Goal: Information Seeking & Learning: Learn about a topic

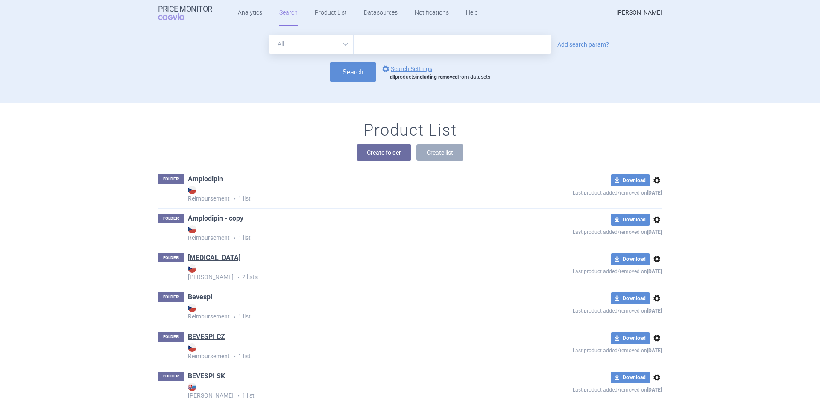
drag, startPoint x: 398, startPoint y: 41, endPoint x: 396, endPoint y: 32, distance: 9.3
click at [398, 40] on input "text" at bounding box center [452, 44] width 197 height 19
type input "[MEDICAL_DATA]"
click button "Search" at bounding box center [353, 71] width 47 height 19
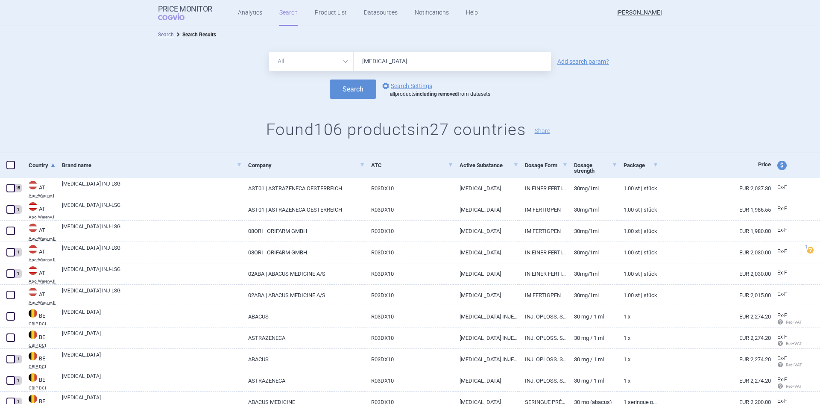
click at [650, 95] on div "Search options Search Settings all products including removed from datasets" at bounding box center [410, 88] width 820 height 19
click at [323, 11] on link "Product List" at bounding box center [331, 13] width 32 height 26
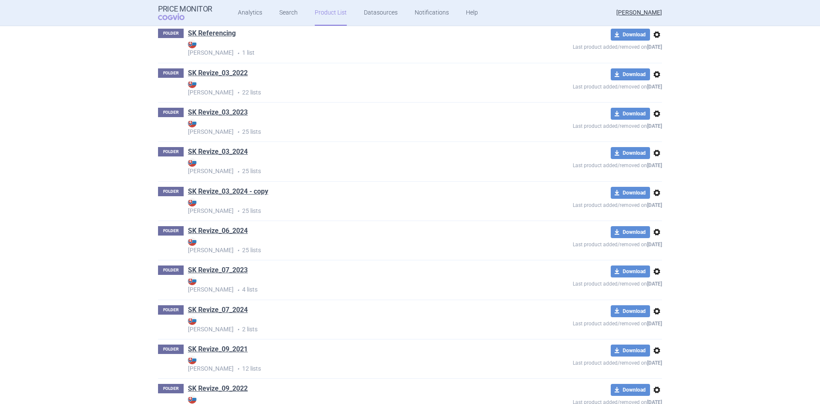
scroll to position [3237, 0]
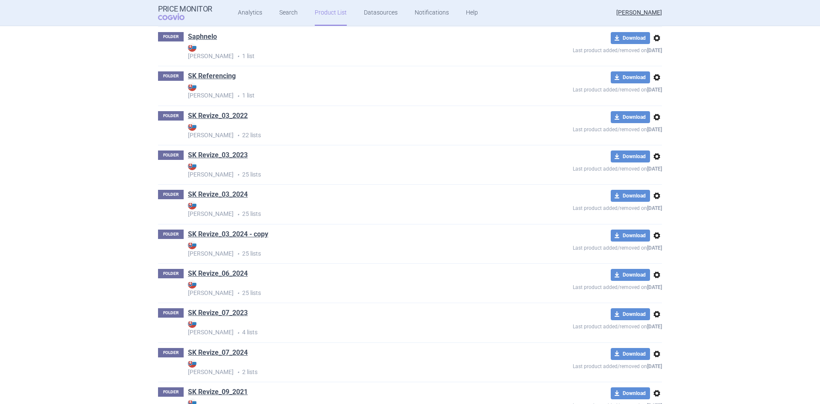
click at [256, 234] on link "SK Revize_03_2024 - copy" at bounding box center [228, 233] width 80 height 9
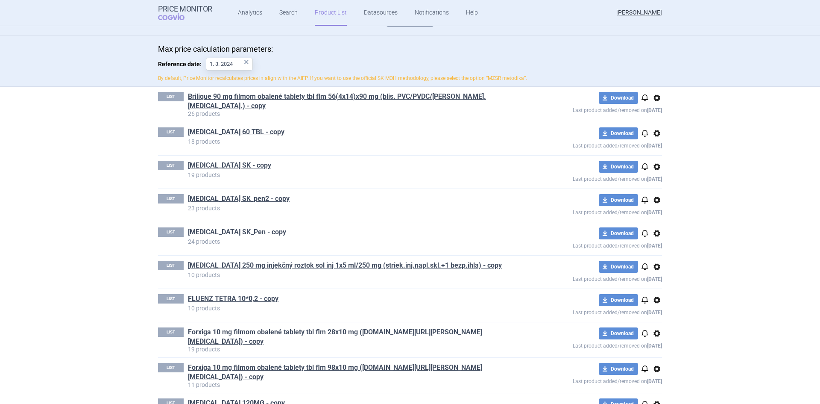
scroll to position [85, 0]
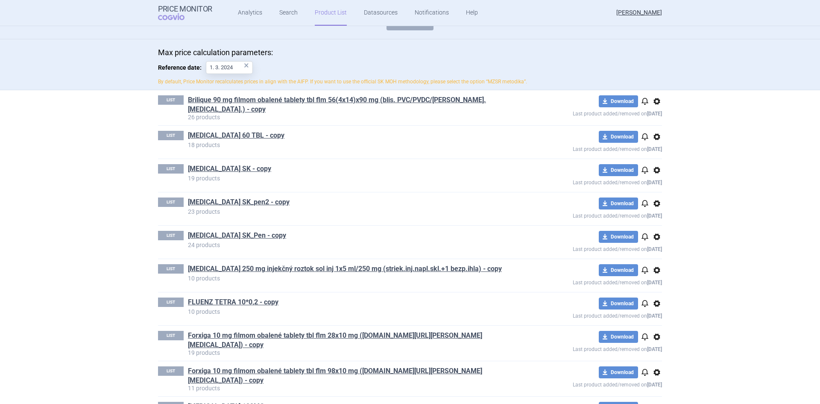
click at [256, 234] on link "[MEDICAL_DATA] SK_Pen - copy" at bounding box center [237, 235] width 98 height 9
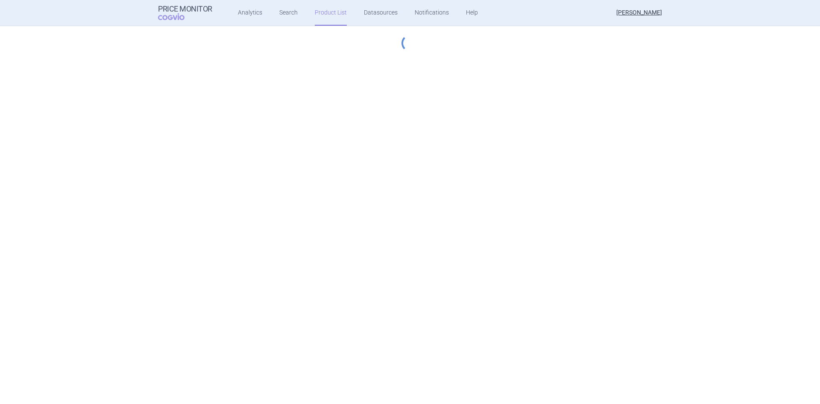
select select "[DATE]"
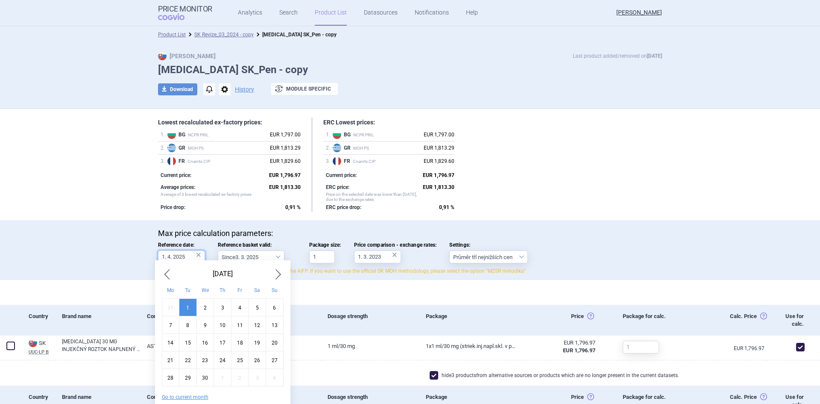
click at [166, 256] on input "1. 4. 2025" at bounding box center [181, 256] width 47 height 13
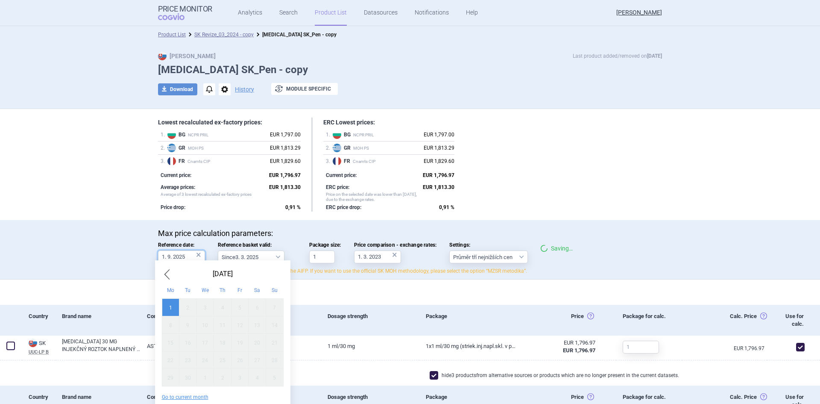
type input "1. 9. 2025"
click at [524, 152] on div "Lowest recalculated ex-factory prices: 1 . BG NCPR PRIL EUR 1,797.00 2 . GR MOH…" at bounding box center [410, 164] width 504 height 94
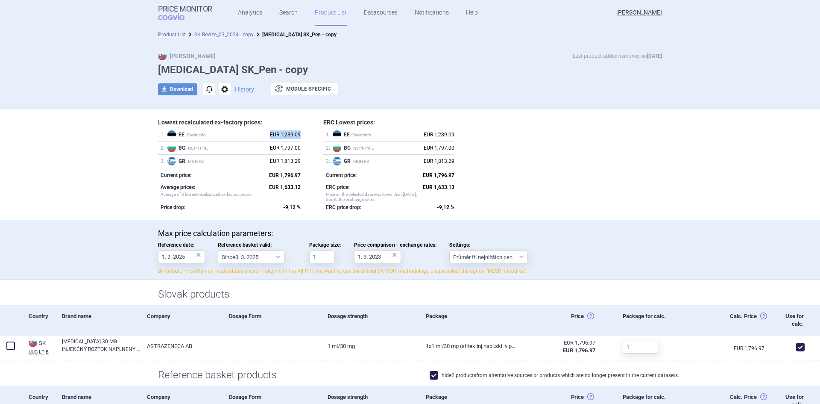
drag, startPoint x: 300, startPoint y: 132, endPoint x: 258, endPoint y: 134, distance: 41.9
click at [258, 134] on div "Lowest recalculated ex-factory prices: 1 . EE Raviminfo EUR 1,289.09 2 . BG NCP…" at bounding box center [235, 164] width 154 height 94
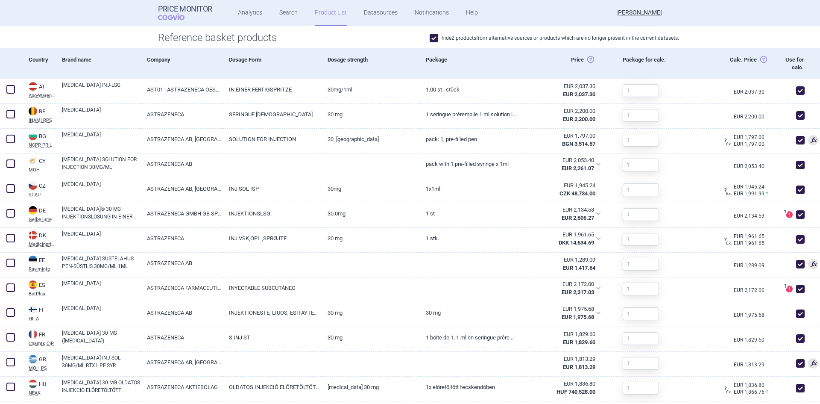
scroll to position [342, 0]
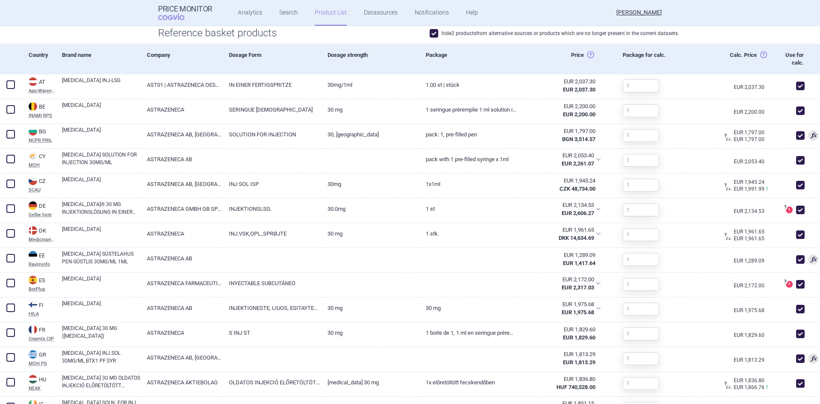
click at [796, 257] on span at bounding box center [800, 259] width 9 height 9
checkbox input "false"
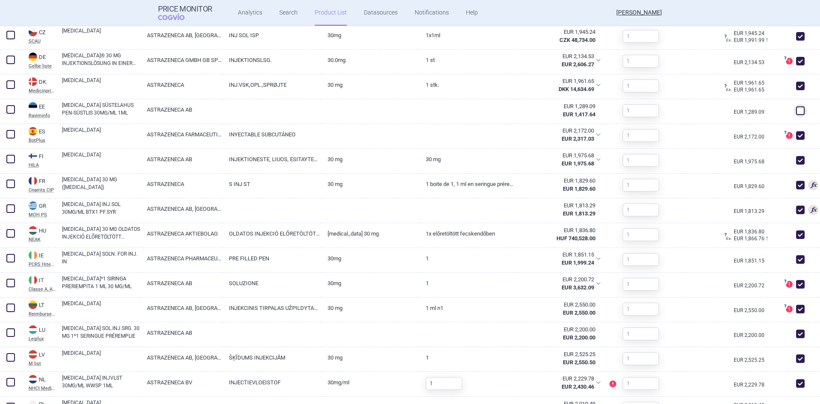
scroll to position [645, 0]
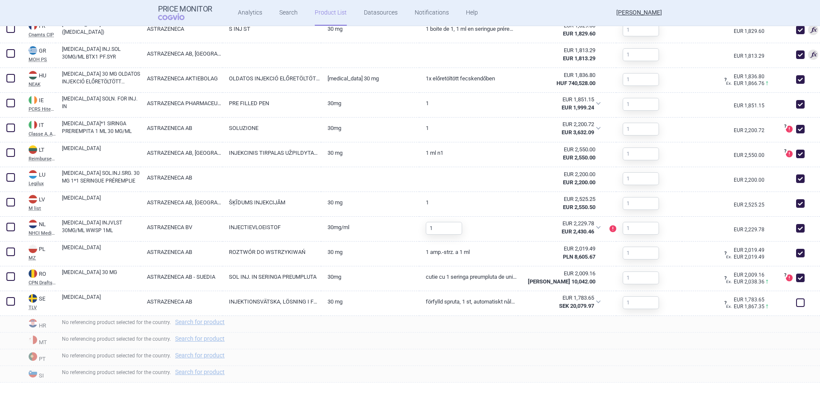
click at [796, 301] on span at bounding box center [800, 302] width 9 height 9
checkbox input "true"
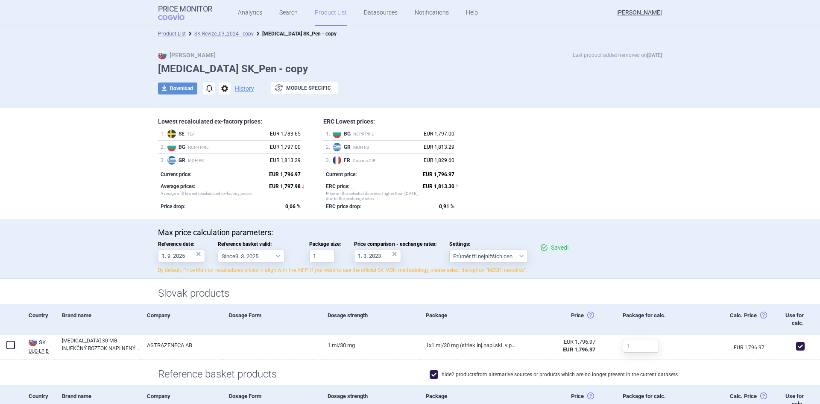
scroll to position [0, 0]
click at [478, 89] on div "download Download notifications options History exchange Module specific" at bounding box center [410, 89] width 504 height 13
click at [542, 161] on div "Lowest recalculated ex-factory prices: 1 . SE TLV EUR 1,783.65 2 . BG NCPR PRIL…" at bounding box center [410, 164] width 504 height 94
click at [496, 75] on h1 "[MEDICAL_DATA] SK_Pen - copy" at bounding box center [410, 70] width 504 height 12
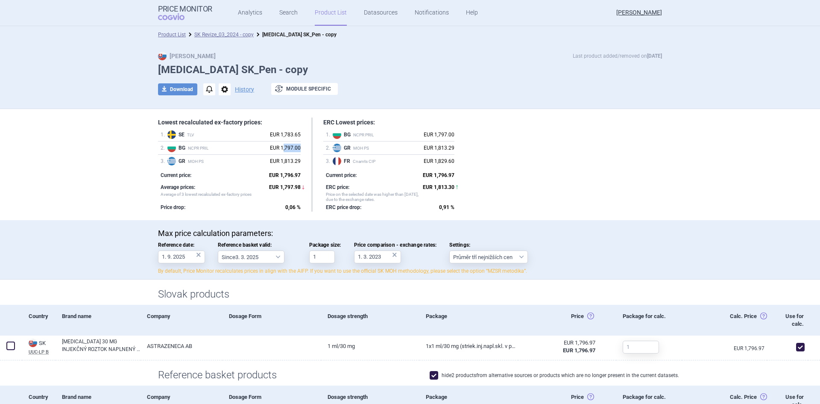
drag, startPoint x: 279, startPoint y: 146, endPoint x: 300, endPoint y: 145, distance: 20.5
click at [300, 145] on div "Lowest recalculated ex-factory prices: 1 . SE TLV EUR 1,783.65 2 . BG NCPR PRIL…" at bounding box center [235, 164] width 154 height 94
click at [287, 146] on div "EUR 1,797.00" at bounding box center [285, 147] width 31 height 9
drag, startPoint x: 297, startPoint y: 147, endPoint x: 272, endPoint y: 146, distance: 25.2
click at [272, 146] on div "EUR 1,797.00" at bounding box center [285, 147] width 31 height 9
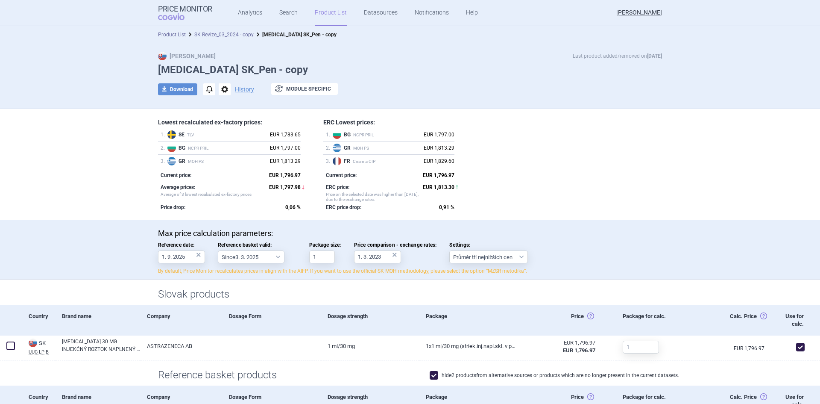
click at [561, 153] on div "Lowest recalculated ex-factory prices: 1 . SE TLV EUR 1,783.65 2 . BG NCPR PRIL…" at bounding box center [410, 164] width 504 height 94
click at [213, 34] on link "SK Revize_03_2024 - copy" at bounding box center [223, 35] width 59 height 6
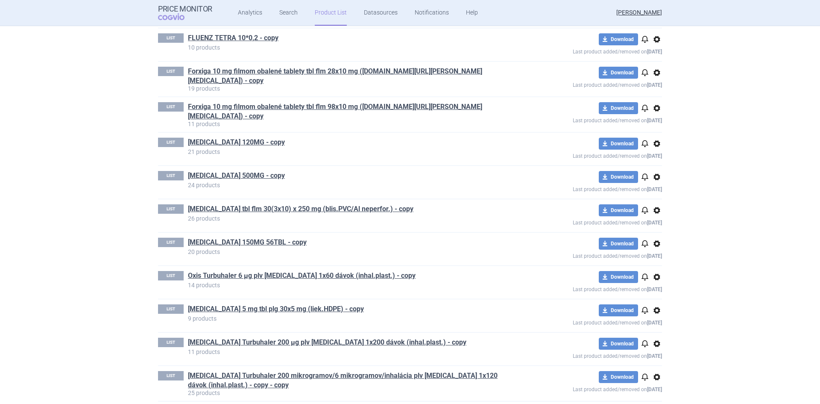
scroll to position [555, 0]
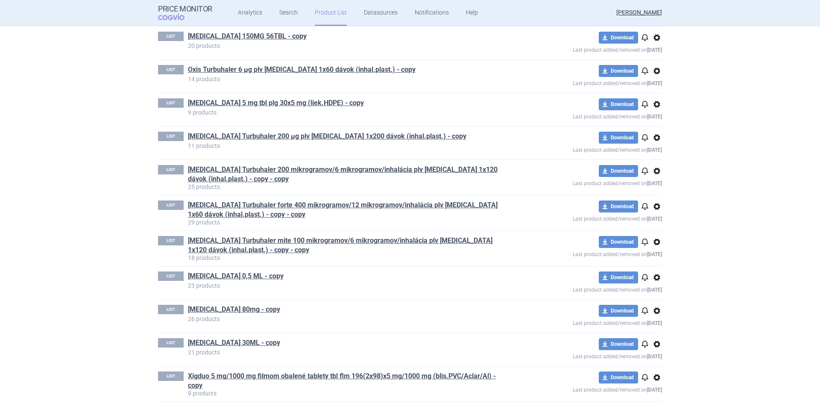
drag, startPoint x: 106, startPoint y: 198, endPoint x: 174, endPoint y: 181, distance: 69.7
click at [105, 198] on section "Product List SK Revize_03_2024 - copy Max Price Last product added/removed on […" at bounding box center [410, 215] width 820 height 378
click at [301, 165] on link "[MEDICAL_DATA] Turbuhaler 200 mikrogramov/6 mikrogramov/inhalácia plv [MEDICAL_…" at bounding box center [349, 174] width 323 height 19
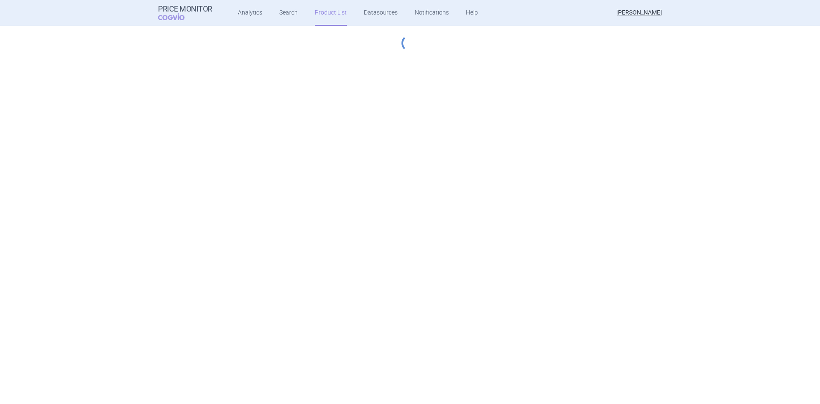
select select "[DATE]"
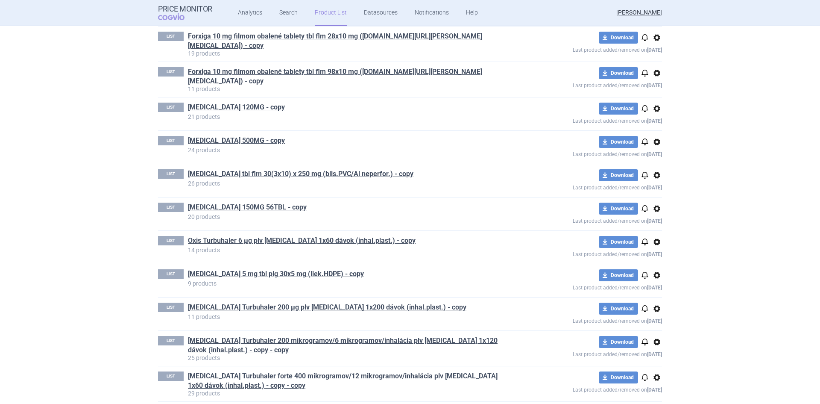
scroll to position [470, 0]
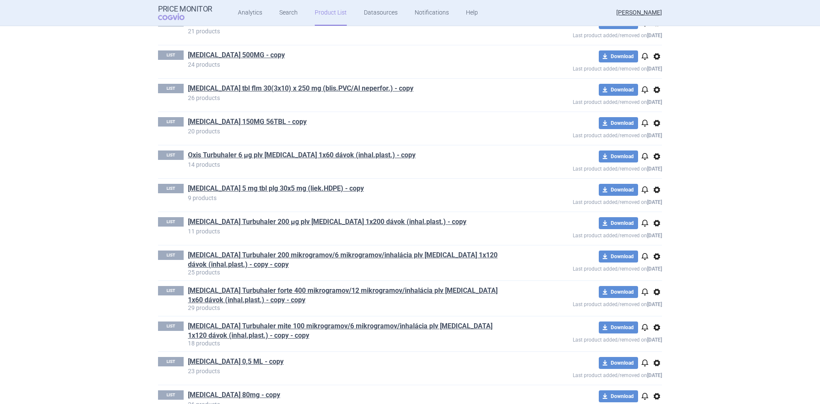
click at [306, 286] on link "[MEDICAL_DATA] Turbuhaler forte 400 mikrogramov/12 mikrogramov/inhalácia plv [M…" at bounding box center [349, 295] width 323 height 19
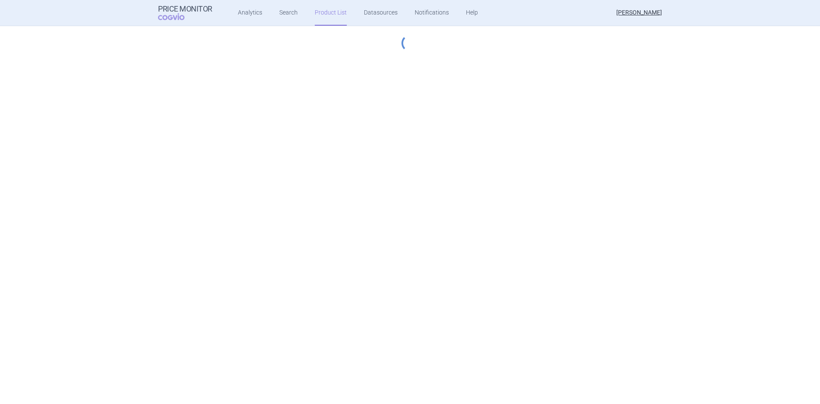
select select "[DATE]"
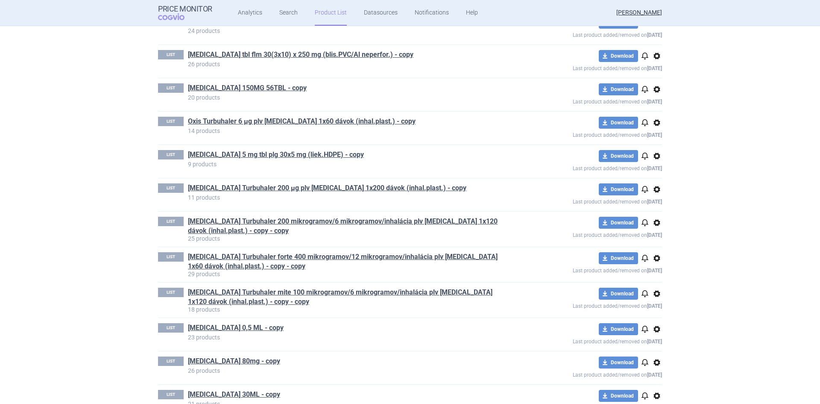
scroll to position [512, 0]
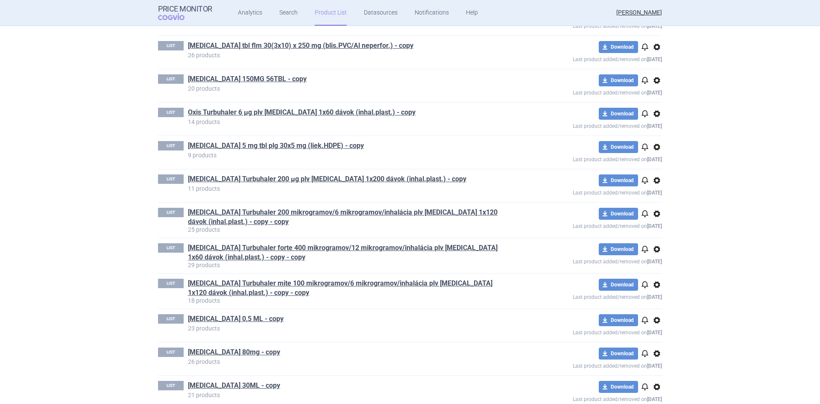
click at [307, 278] on link "[MEDICAL_DATA] Turbuhaler mite 100 mikrogramov/6 mikrogramov/inhalácia plv [MED…" at bounding box center [349, 287] width 323 height 19
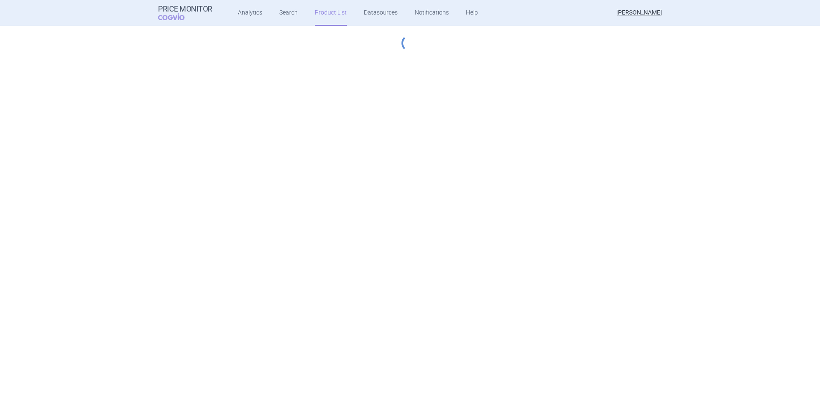
select select "[DATE]"
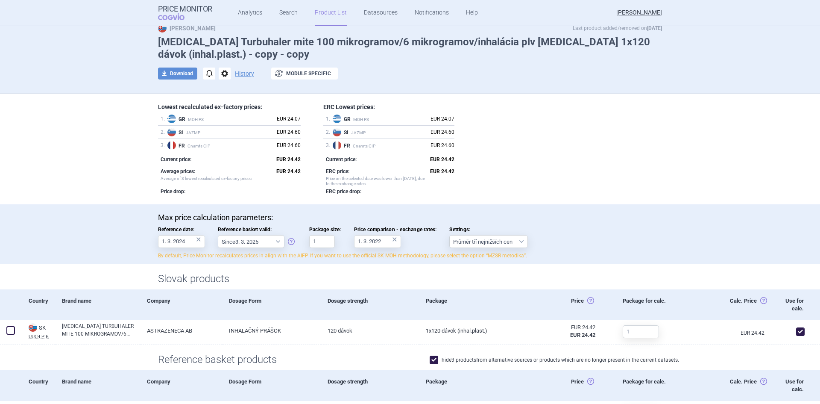
scroll to position [43, 0]
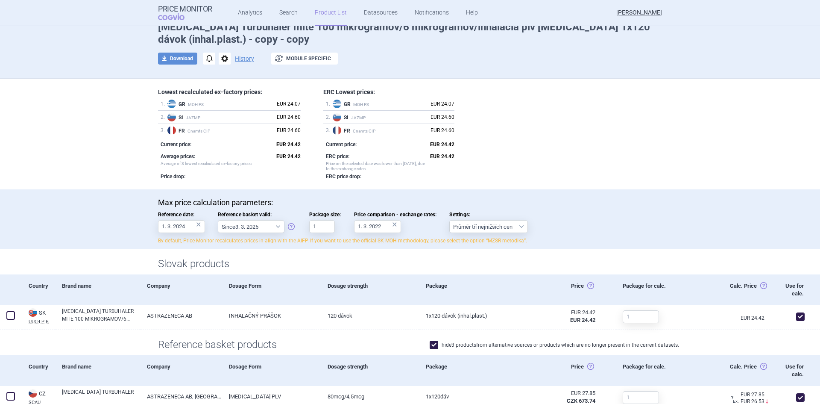
click at [189, 218] on label "Reference date: 1. 3. 2024 ×" at bounding box center [181, 221] width 47 height 21
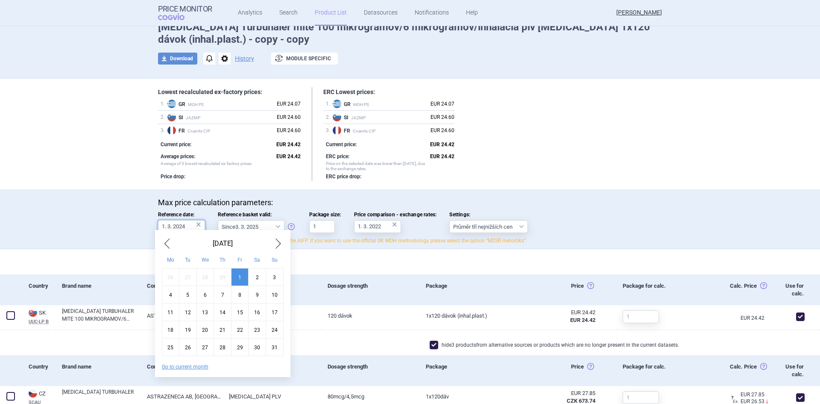
drag, startPoint x: 188, startPoint y: 224, endPoint x: 119, endPoint y: 226, distance: 68.8
click at [119, 226] on div "Max price calculation parameters: Reference date: 1. 3. 2024 × Reference basket…" at bounding box center [410, 218] width 820 height 59
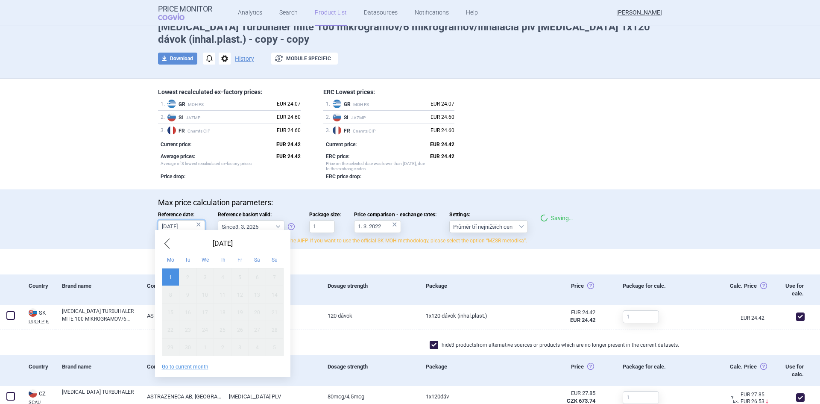
type input "[DATE]"
click at [720, 249] on div "Slovak products" at bounding box center [410, 261] width 820 height 25
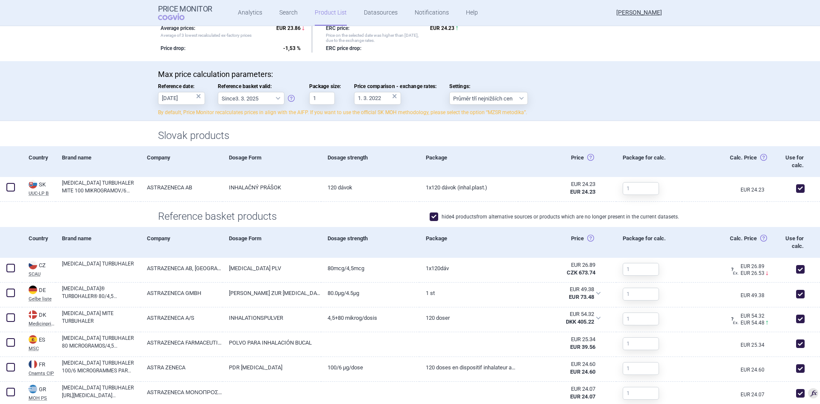
scroll to position [0, 0]
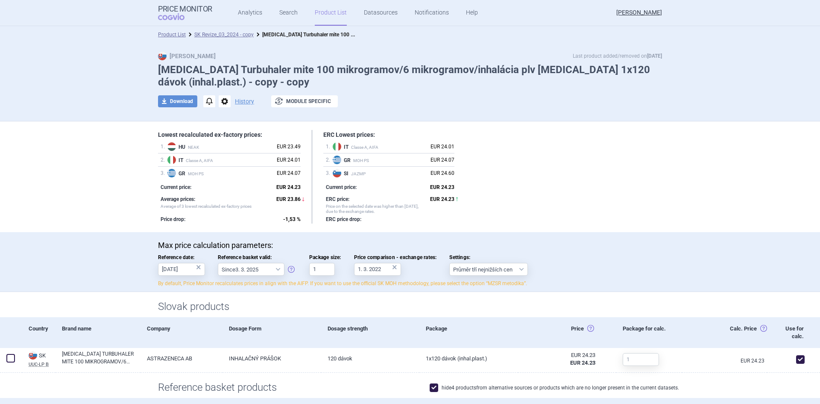
click at [616, 100] on div "download Download notifications options History exchange Module specific" at bounding box center [410, 101] width 504 height 13
click at [619, 244] on p "Max price calculation parameters:" at bounding box center [410, 244] width 504 height 9
